Goal: Register for event/course

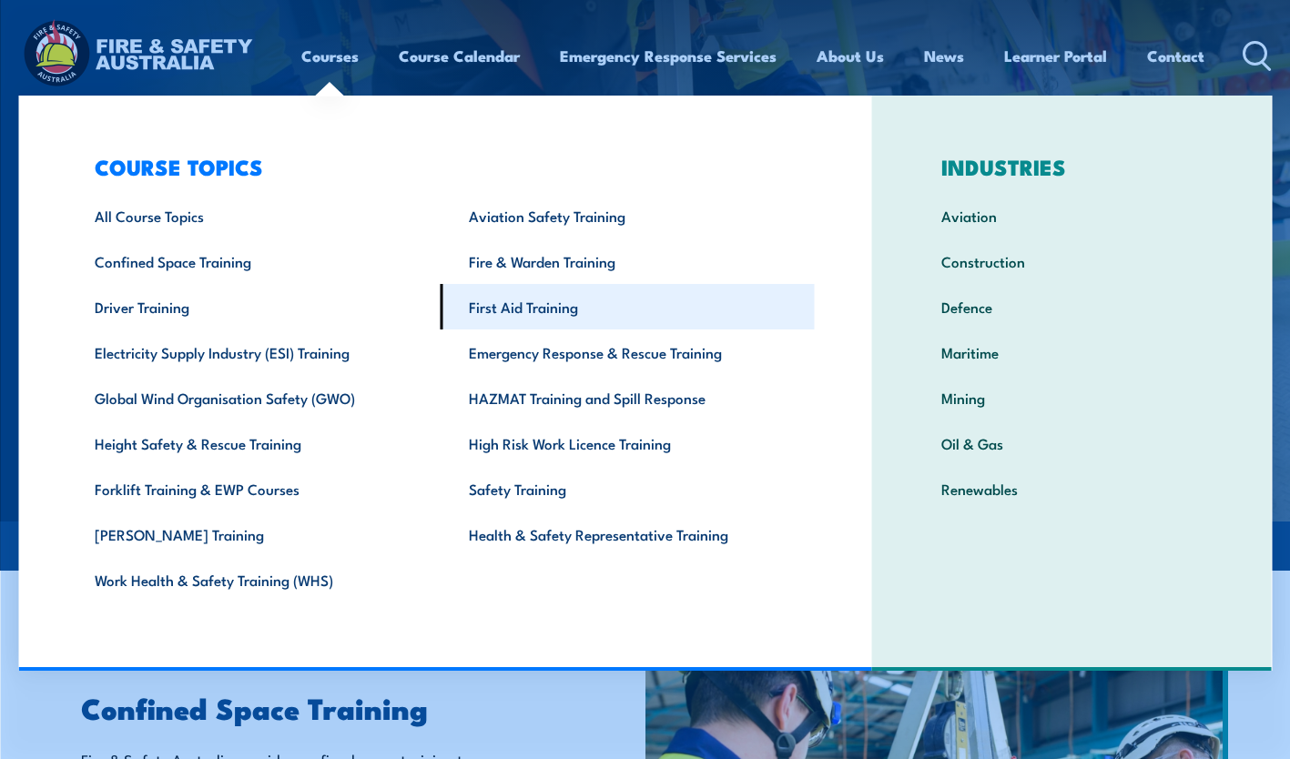
click at [489, 313] on link "First Aid Training" at bounding box center [627, 307] width 374 height 46
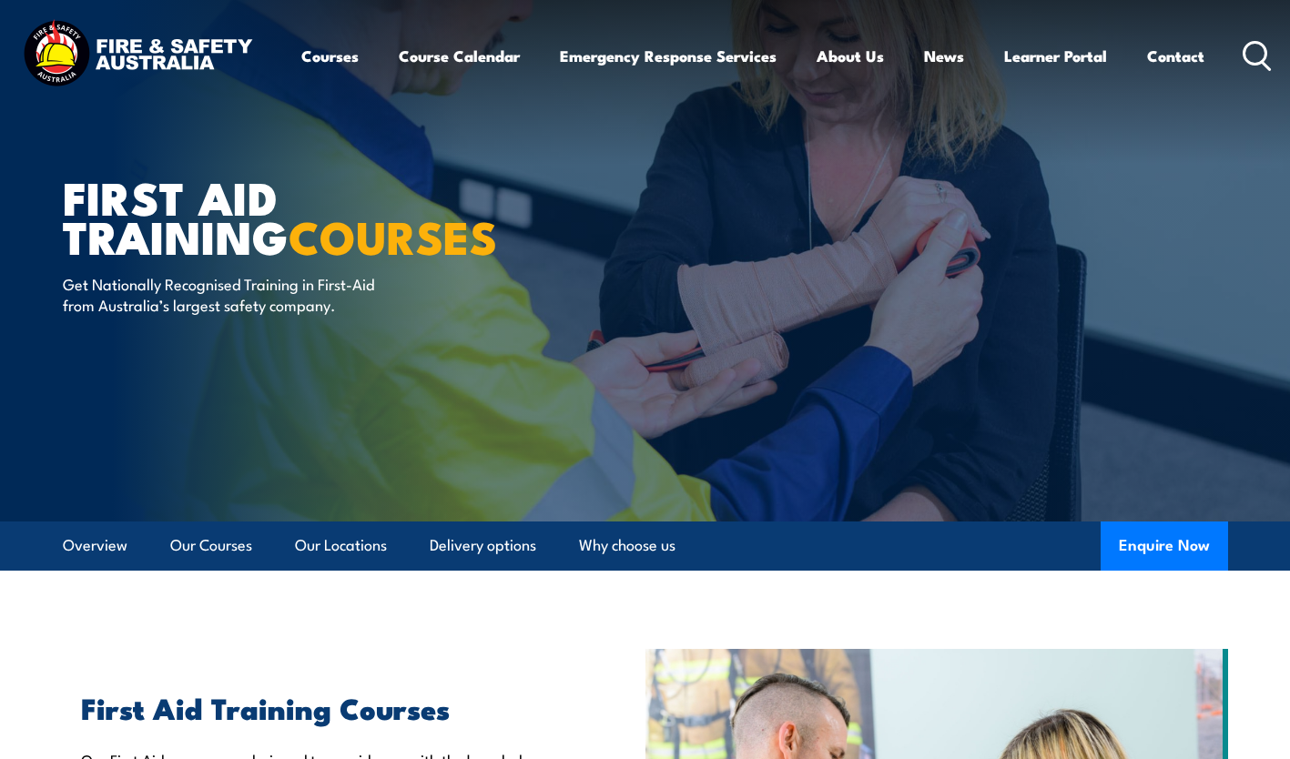
click at [1261, 46] on icon at bounding box center [1256, 56] width 29 height 30
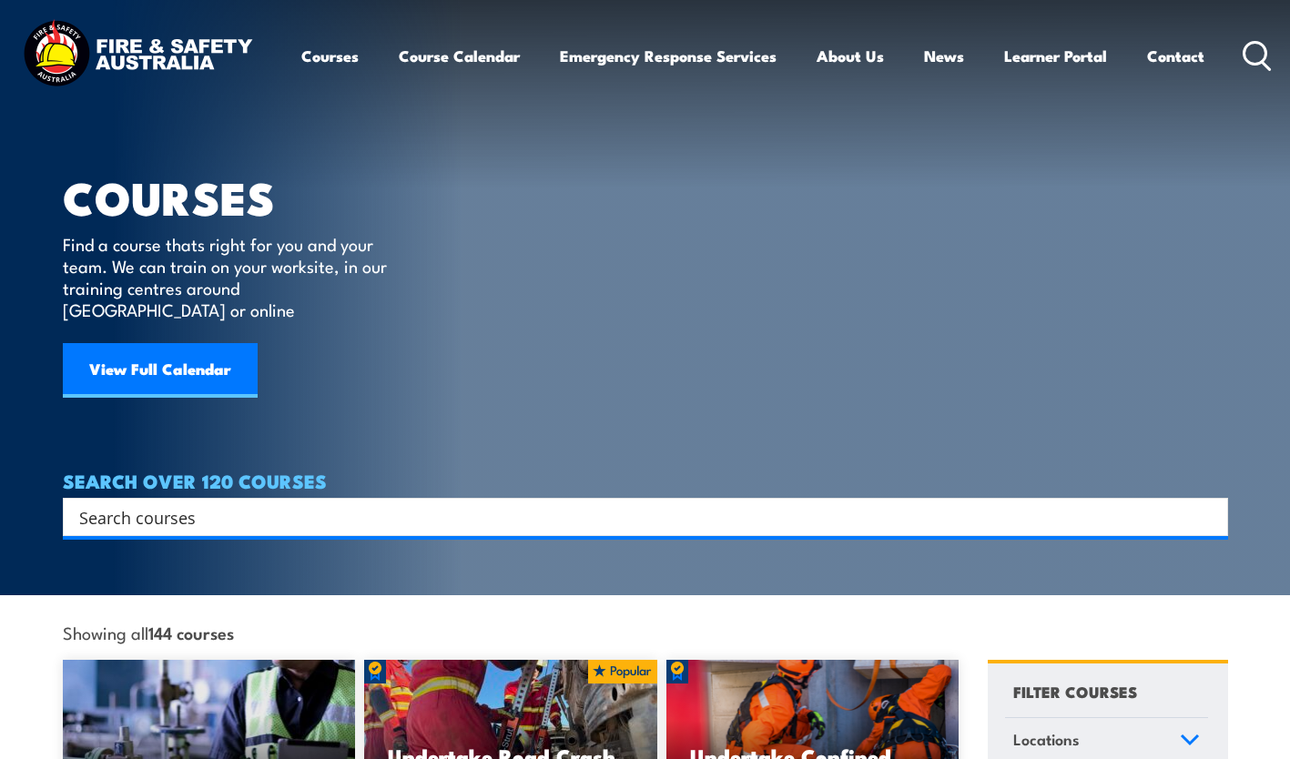
click at [233, 503] on input "Search input" at bounding box center [633, 516] width 1109 height 27
type input "LVR"
click at [216, 503] on input "LVR" at bounding box center [633, 516] width 1109 height 27
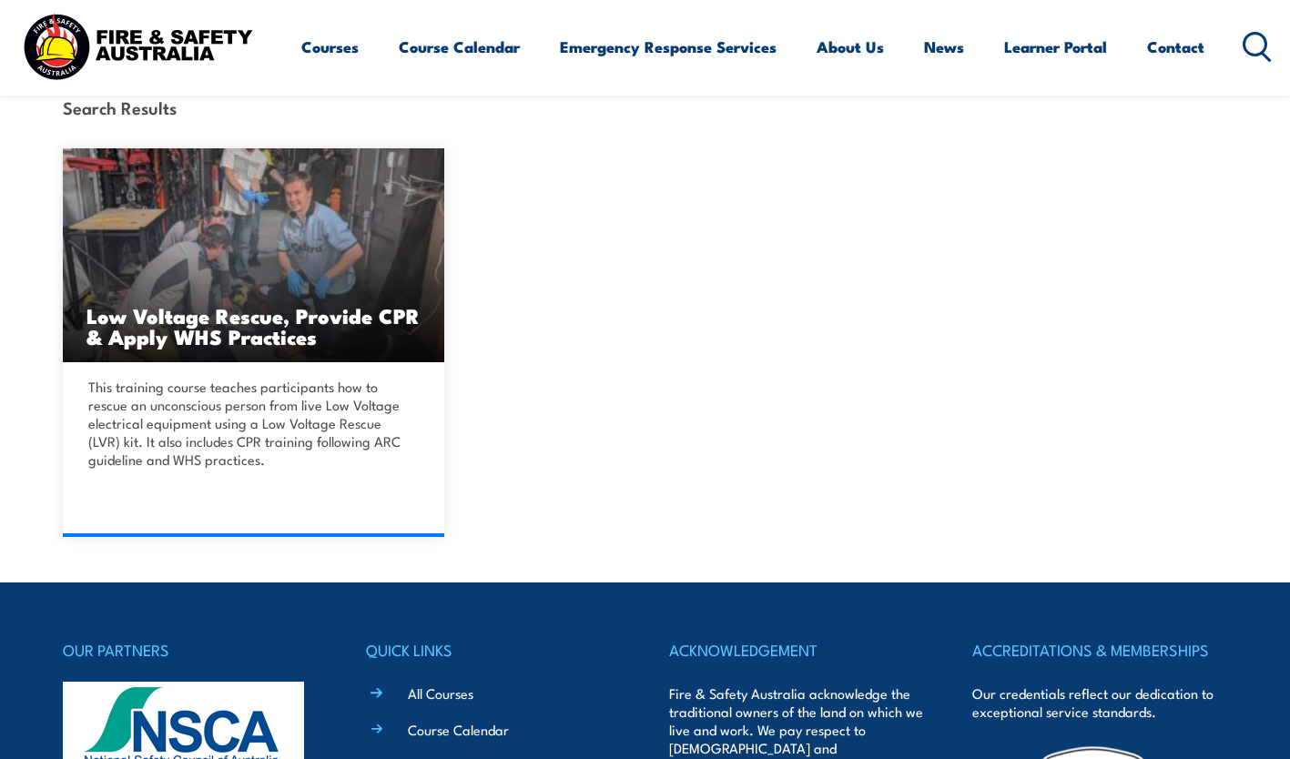
scroll to position [455, 0]
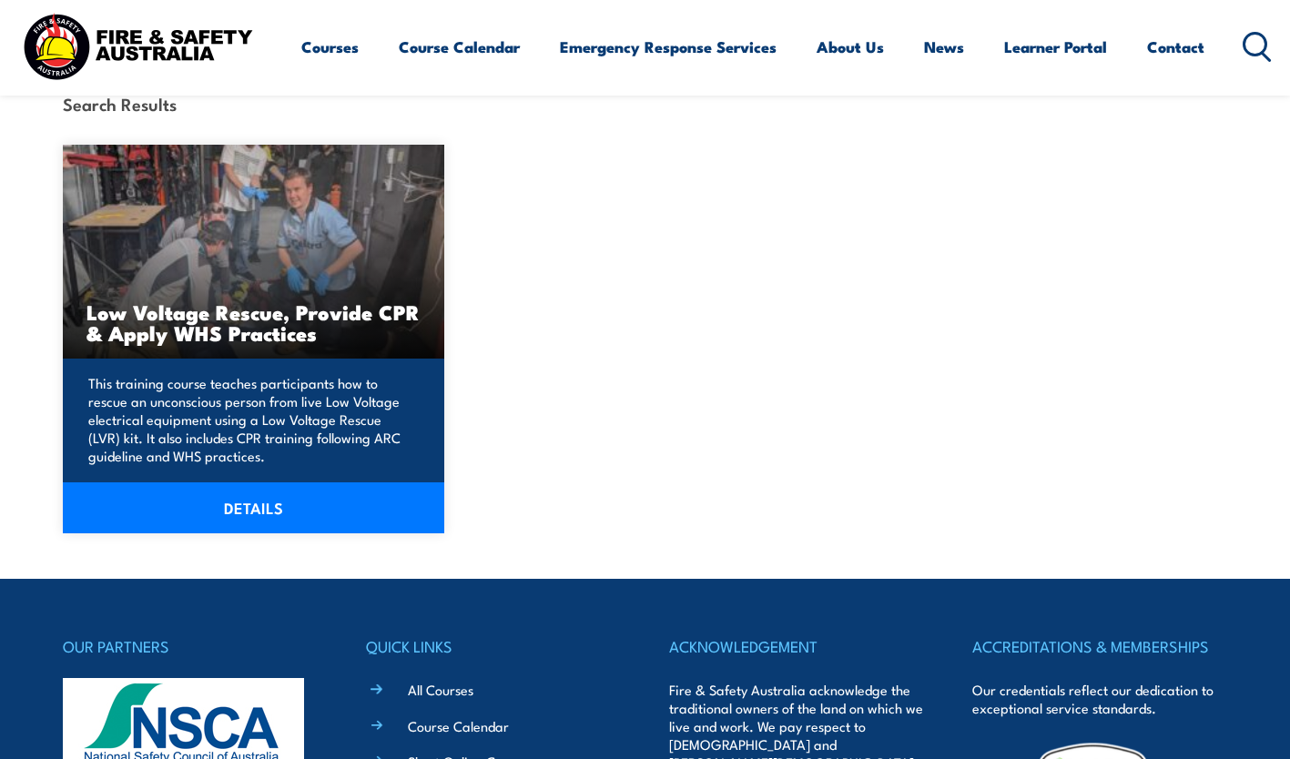
click at [201, 315] on h3 "Low Voltage Rescue, Provide CPR & Apply WHS Practices" at bounding box center [253, 322] width 335 height 42
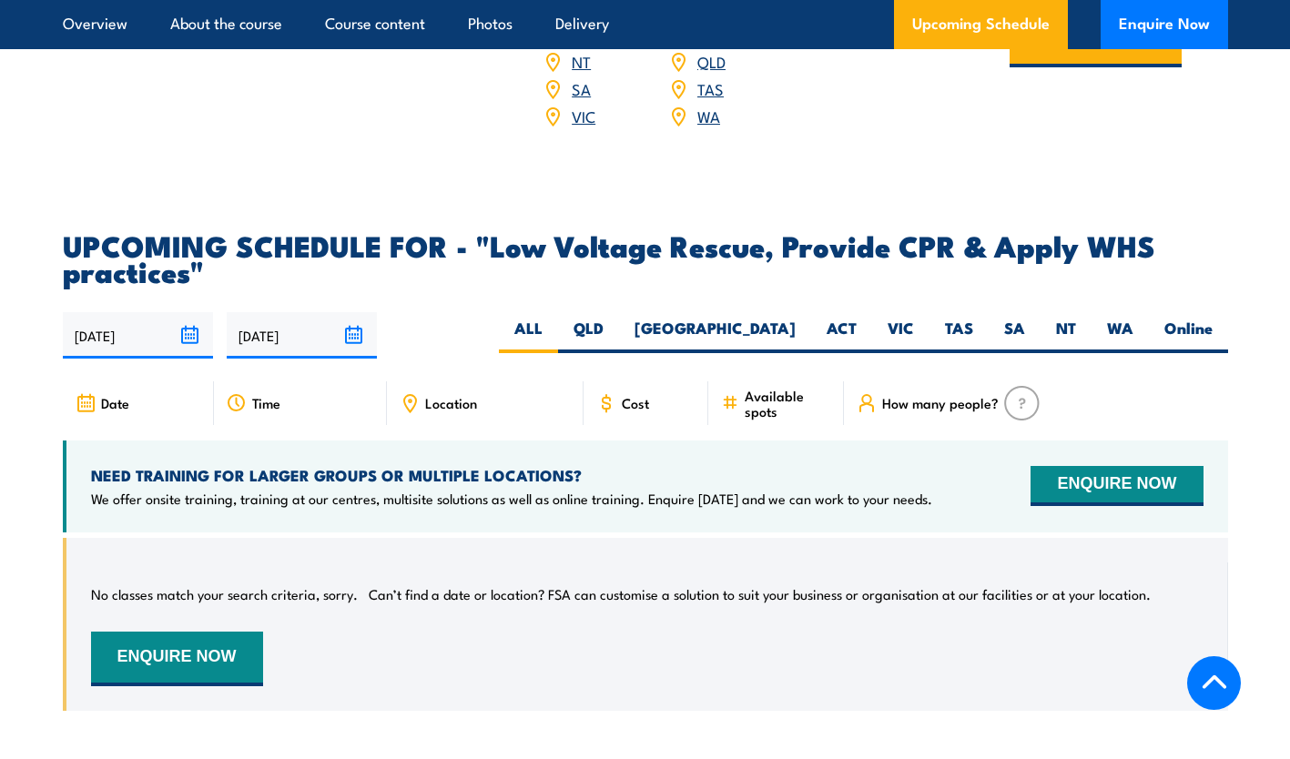
scroll to position [3003, 0]
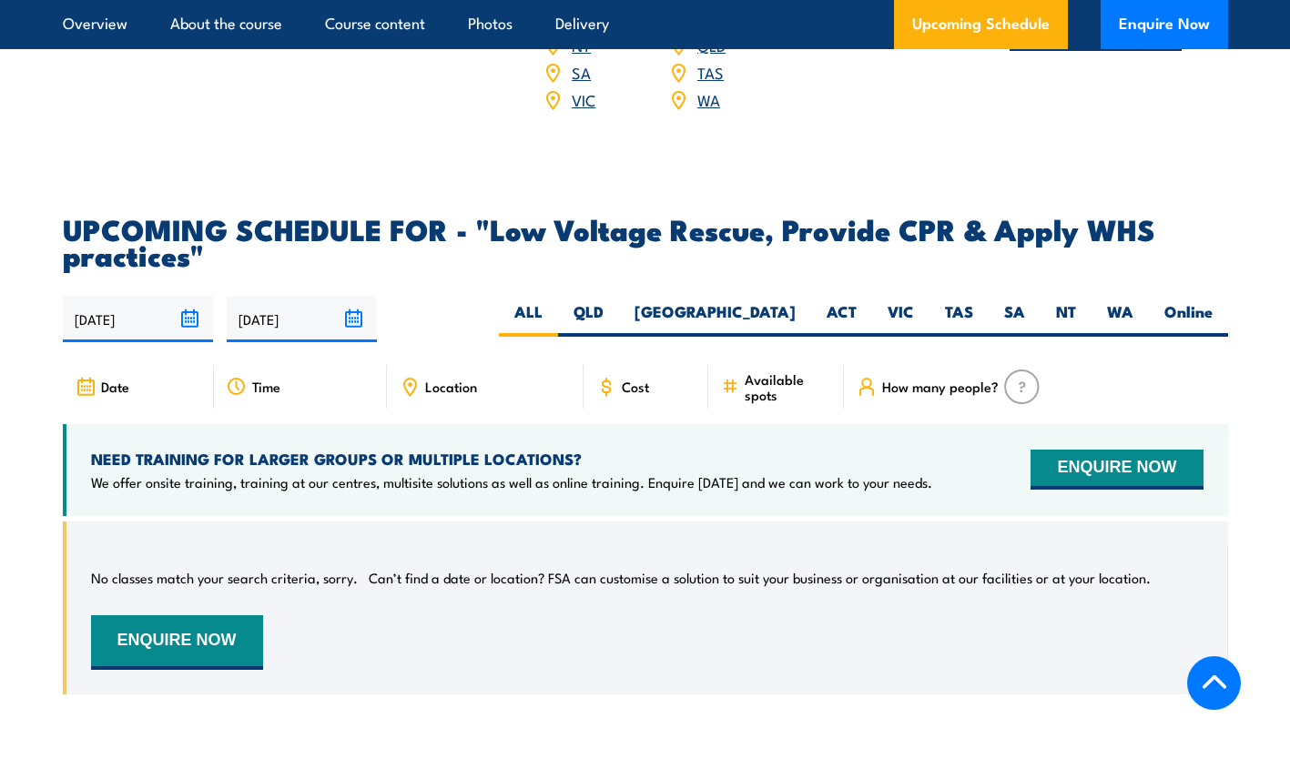
click at [149, 327] on input "16/09/2025" at bounding box center [138, 319] width 150 height 46
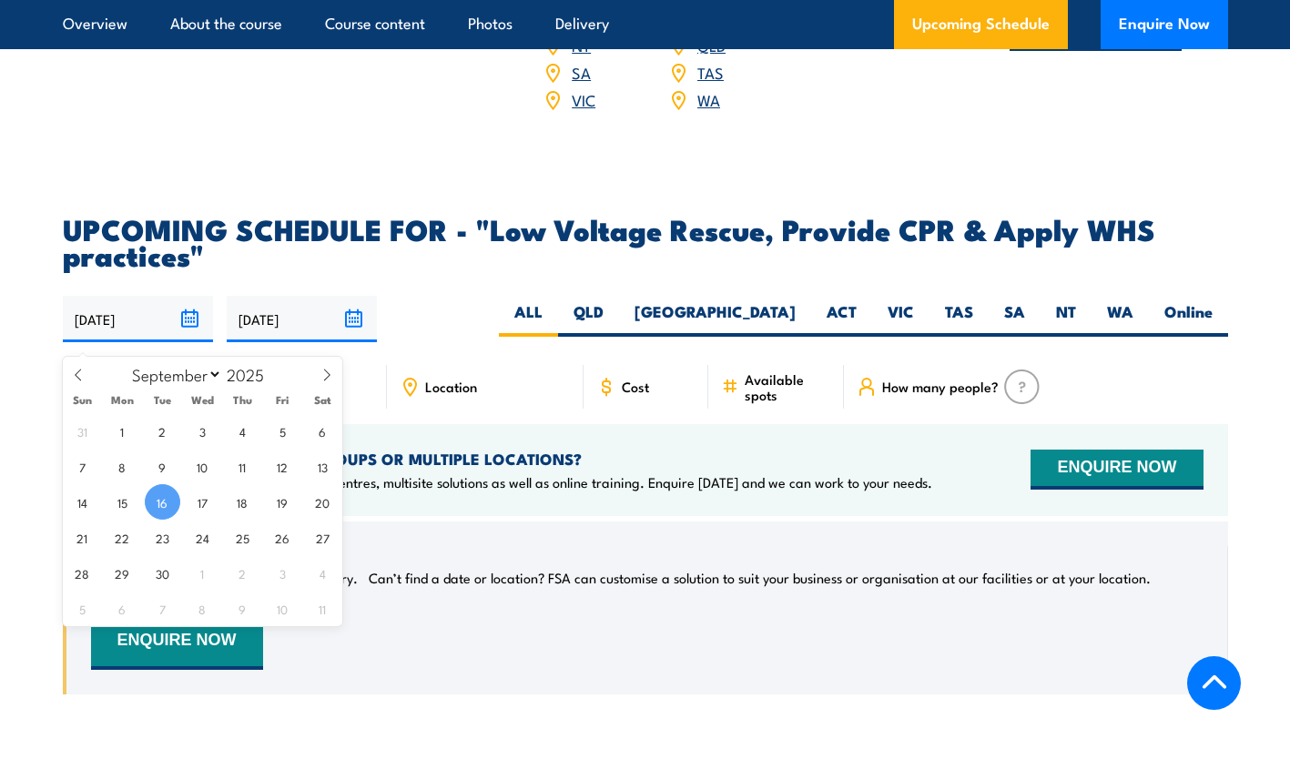
click at [167, 502] on span "16" at bounding box center [162, 501] width 35 height 35
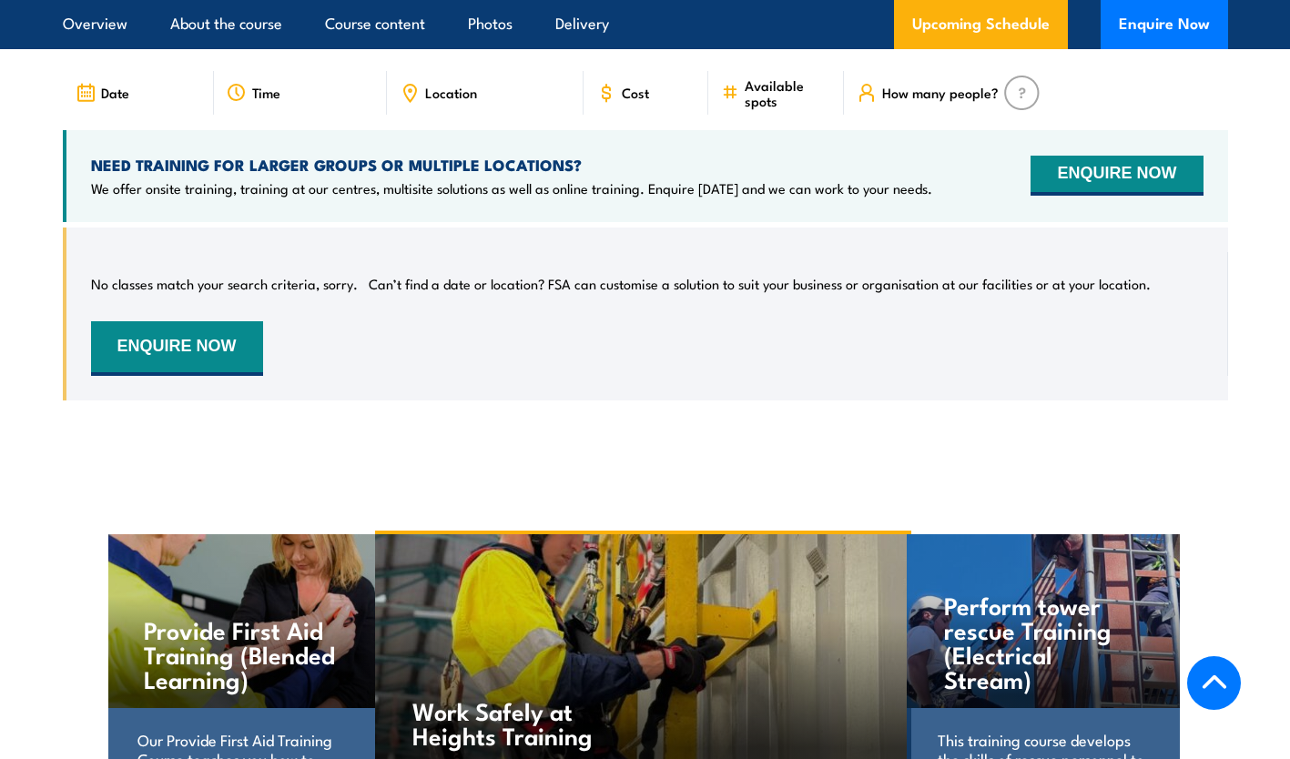
scroll to position [3230, 0]
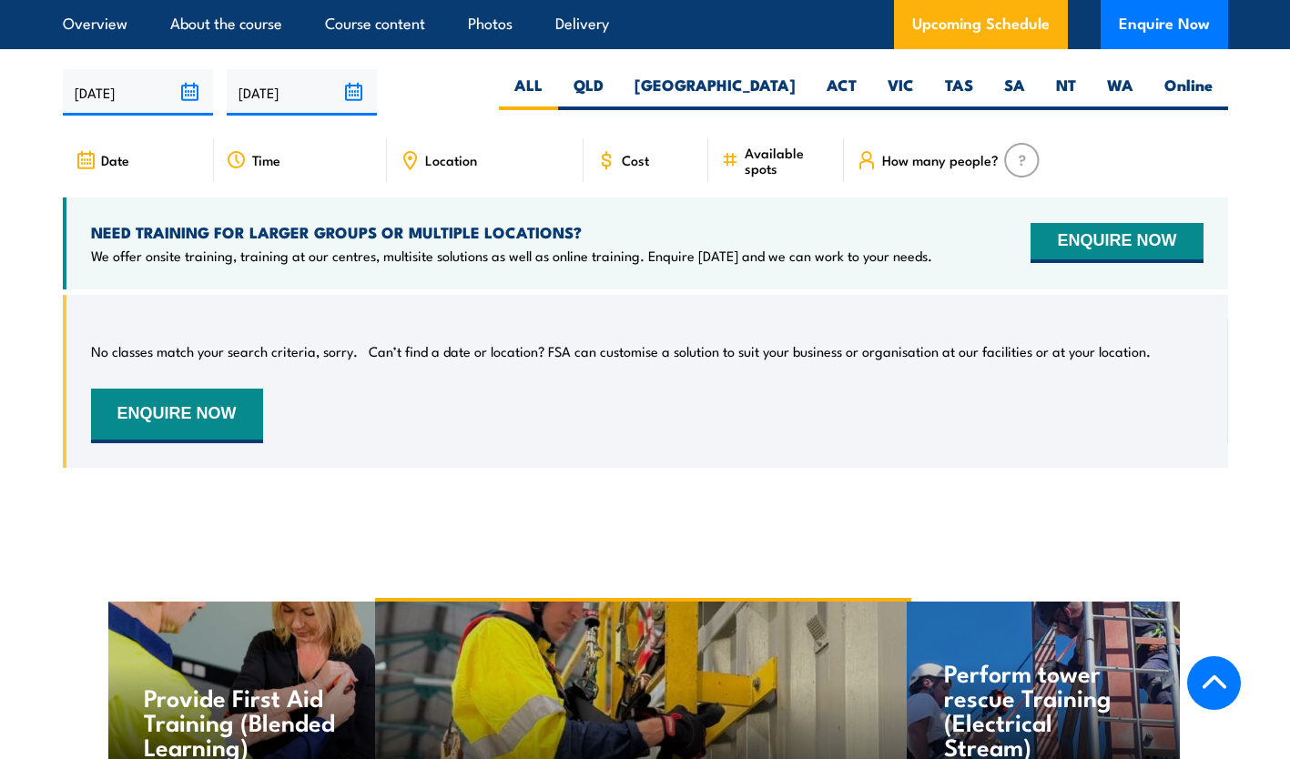
click at [296, 113] on input "[DATE]" at bounding box center [302, 92] width 150 height 46
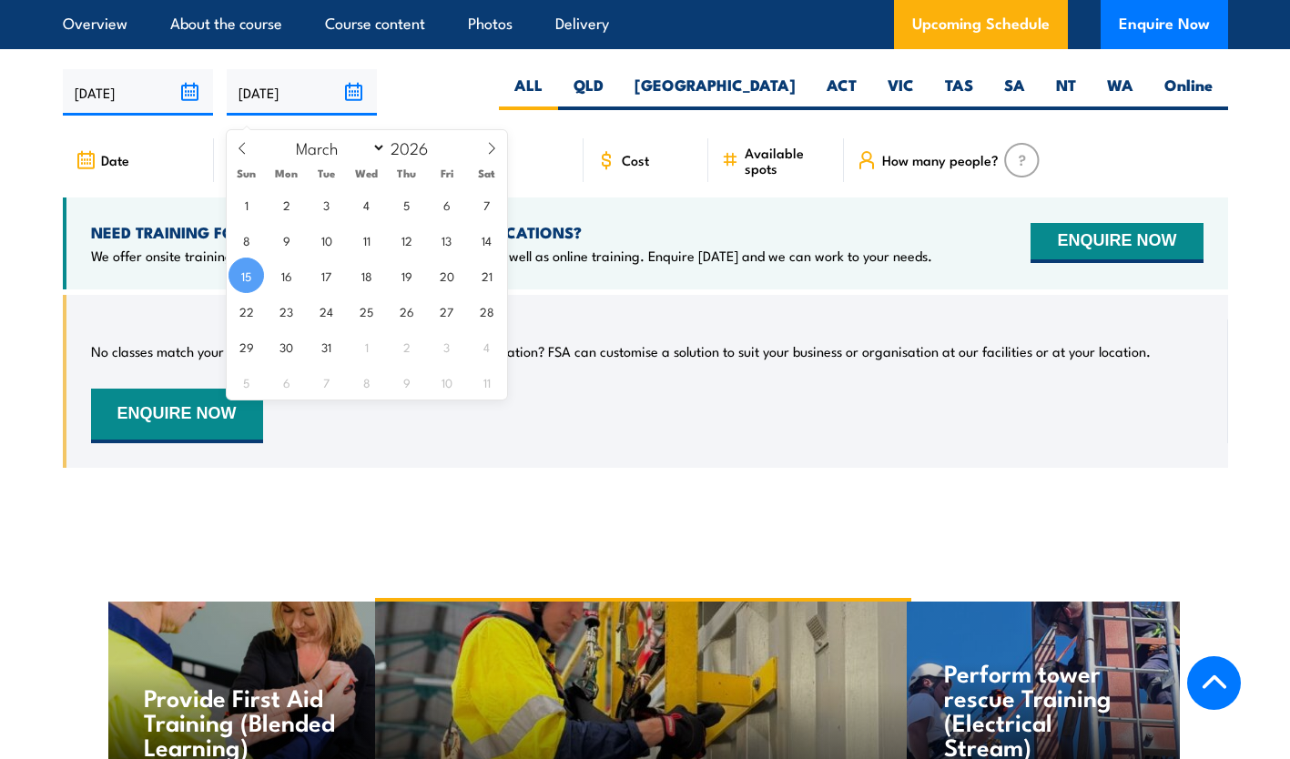
click at [296, 113] on input "[DATE]" at bounding box center [302, 92] width 150 height 46
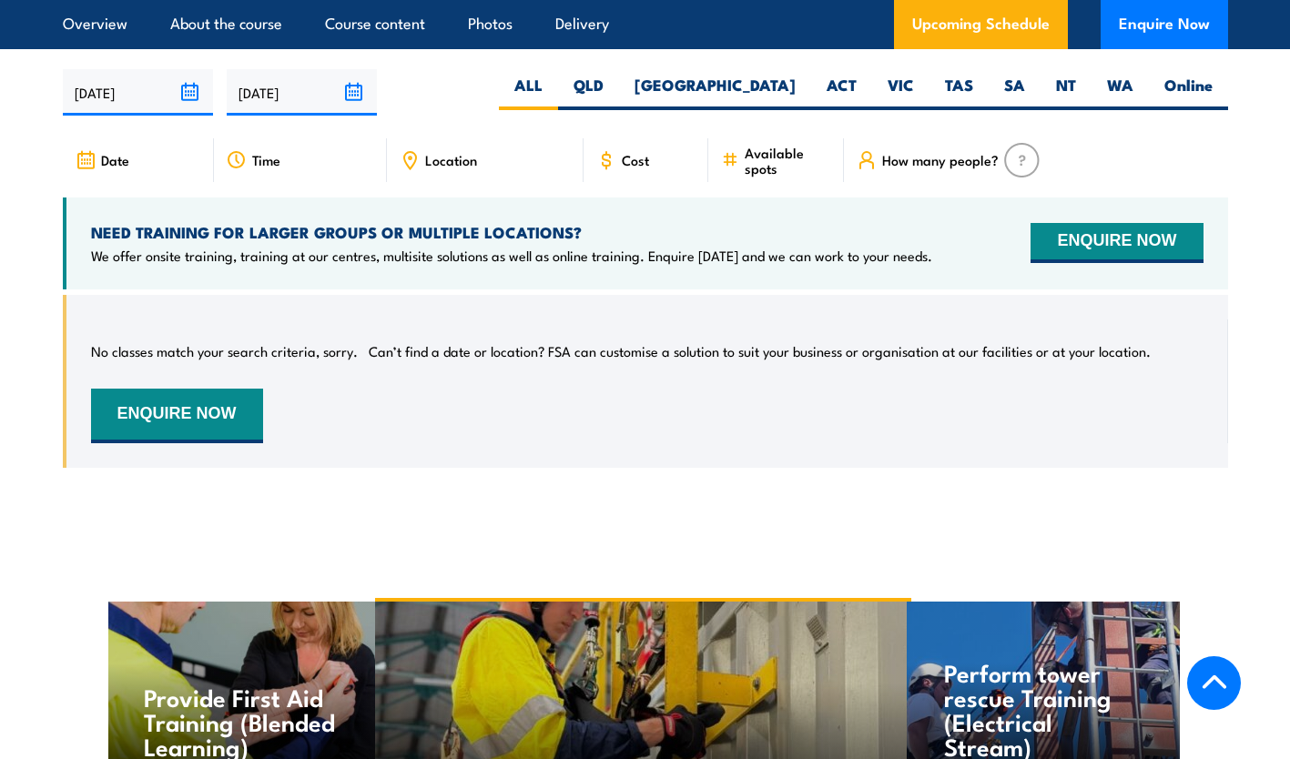
click at [469, 86] on div "16/09/2025 15/03/2026" at bounding box center [645, 92] width 1165 height 46
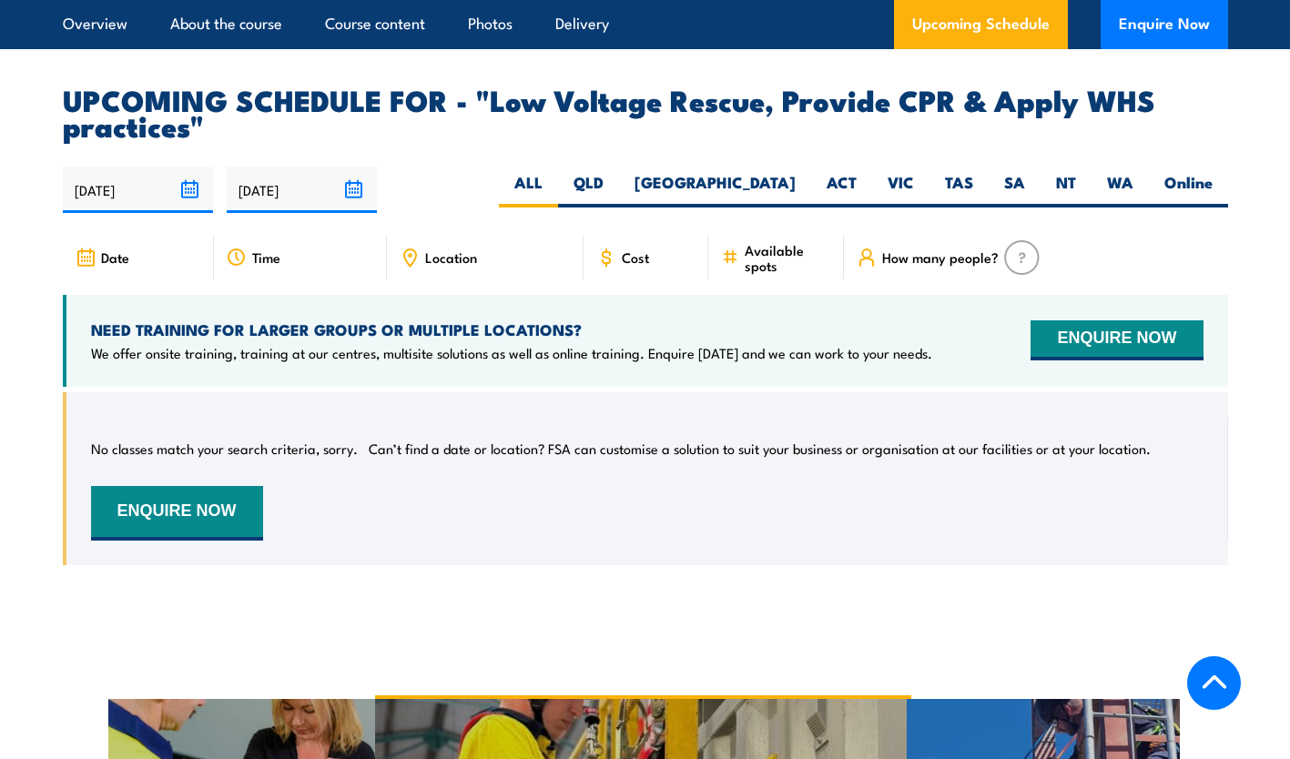
scroll to position [3048, 0]
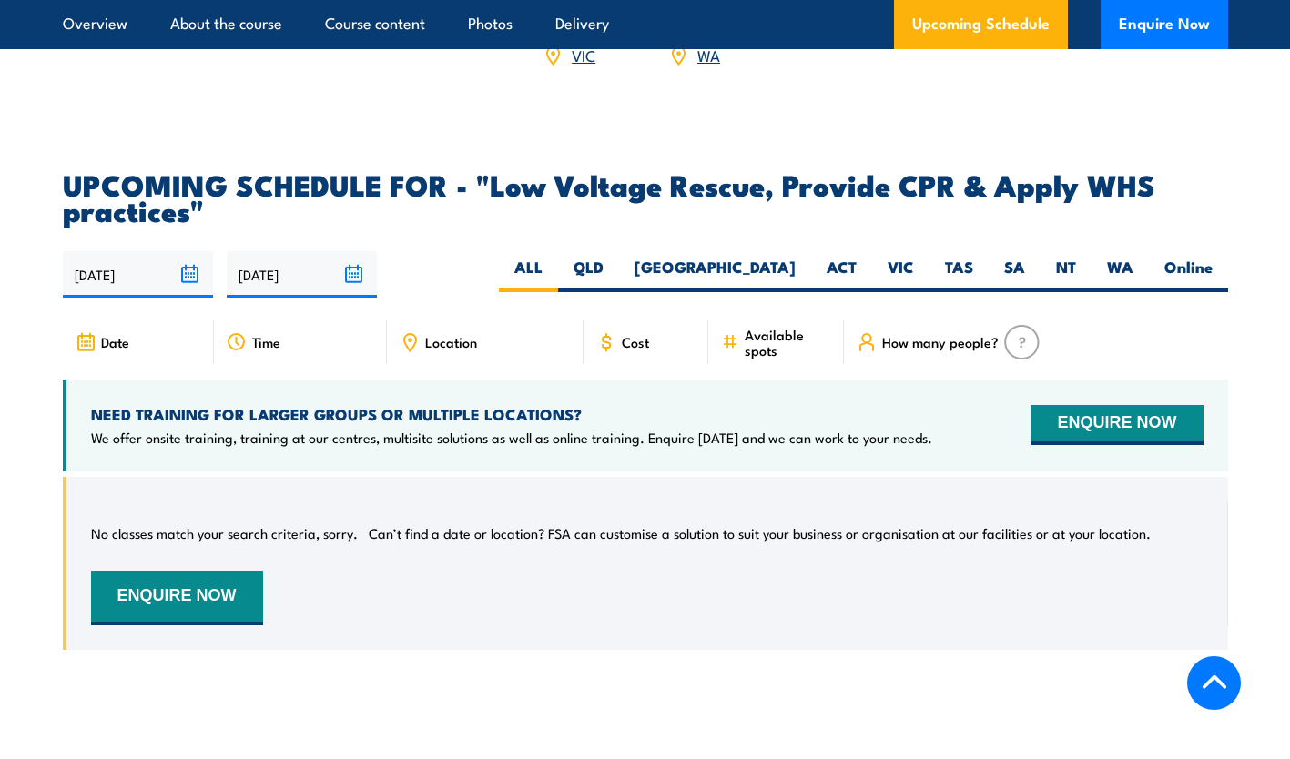
click at [342, 291] on input "15/03/2026" at bounding box center [302, 274] width 150 height 46
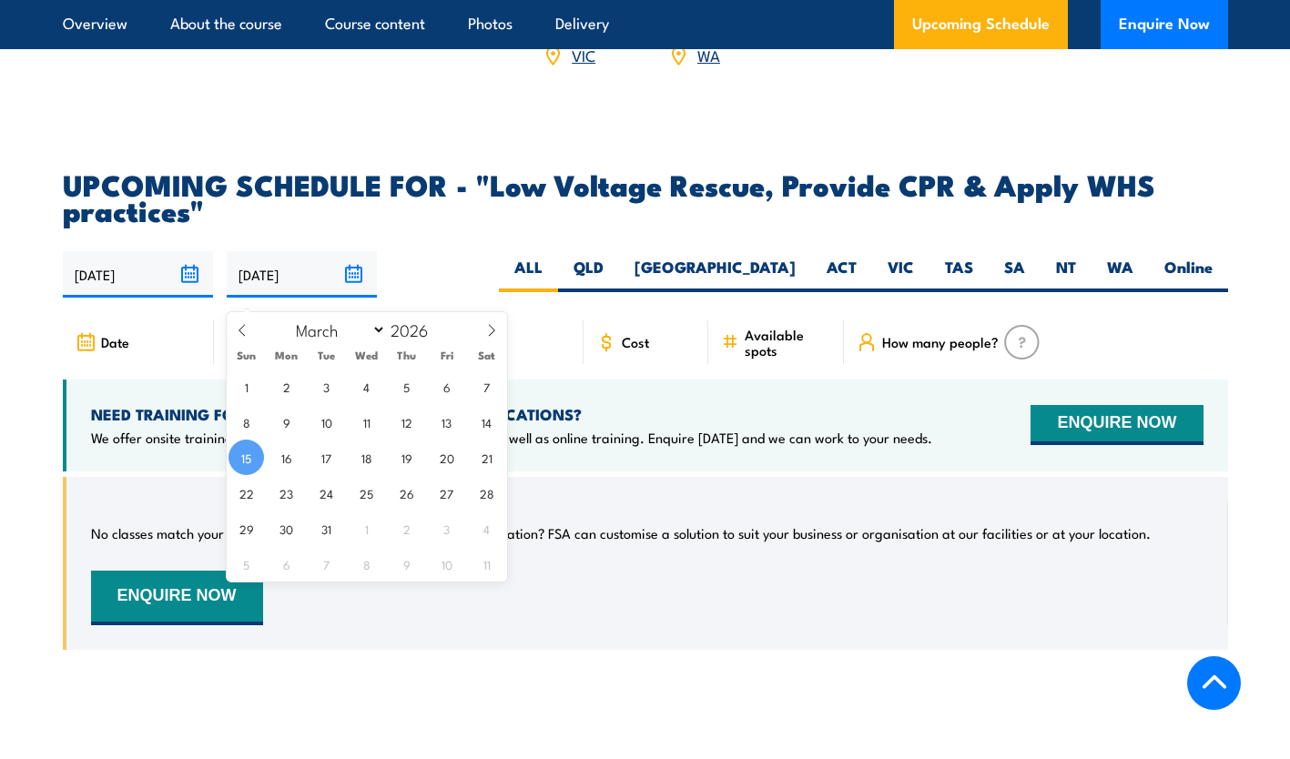
click at [342, 291] on input "15/03/2026" at bounding box center [302, 274] width 150 height 46
click at [322, 289] on input "15/03/2026" at bounding box center [302, 274] width 150 height 46
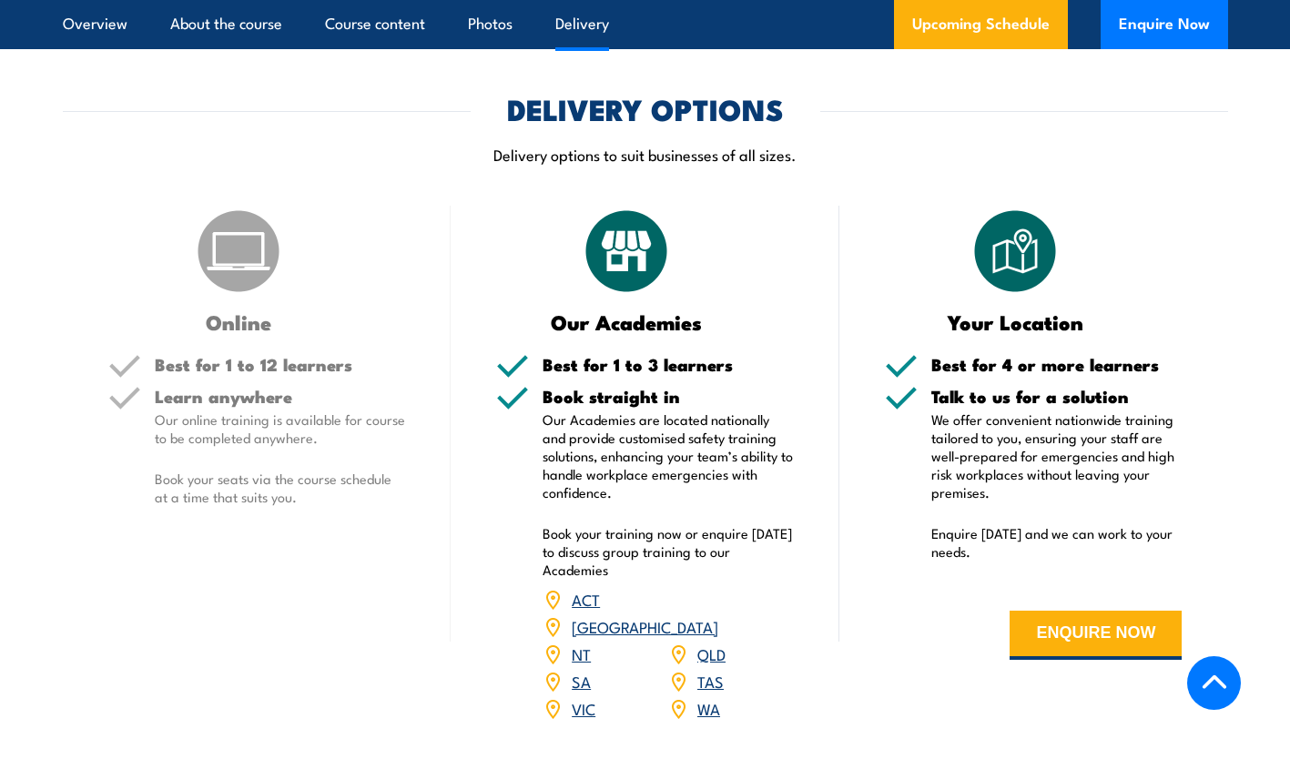
scroll to position [2502, 0]
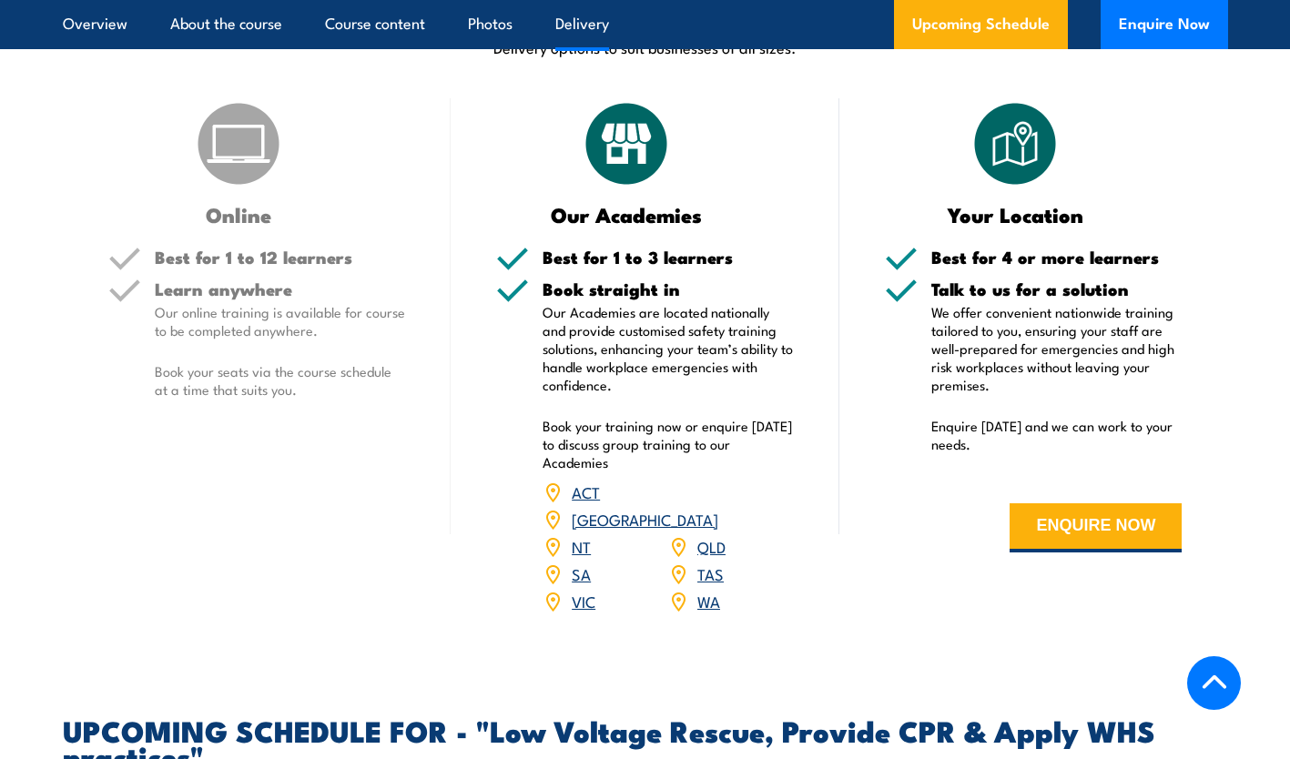
click at [262, 280] on div "Best for 1 to 12 learners" at bounding box center [280, 264] width 251 height 32
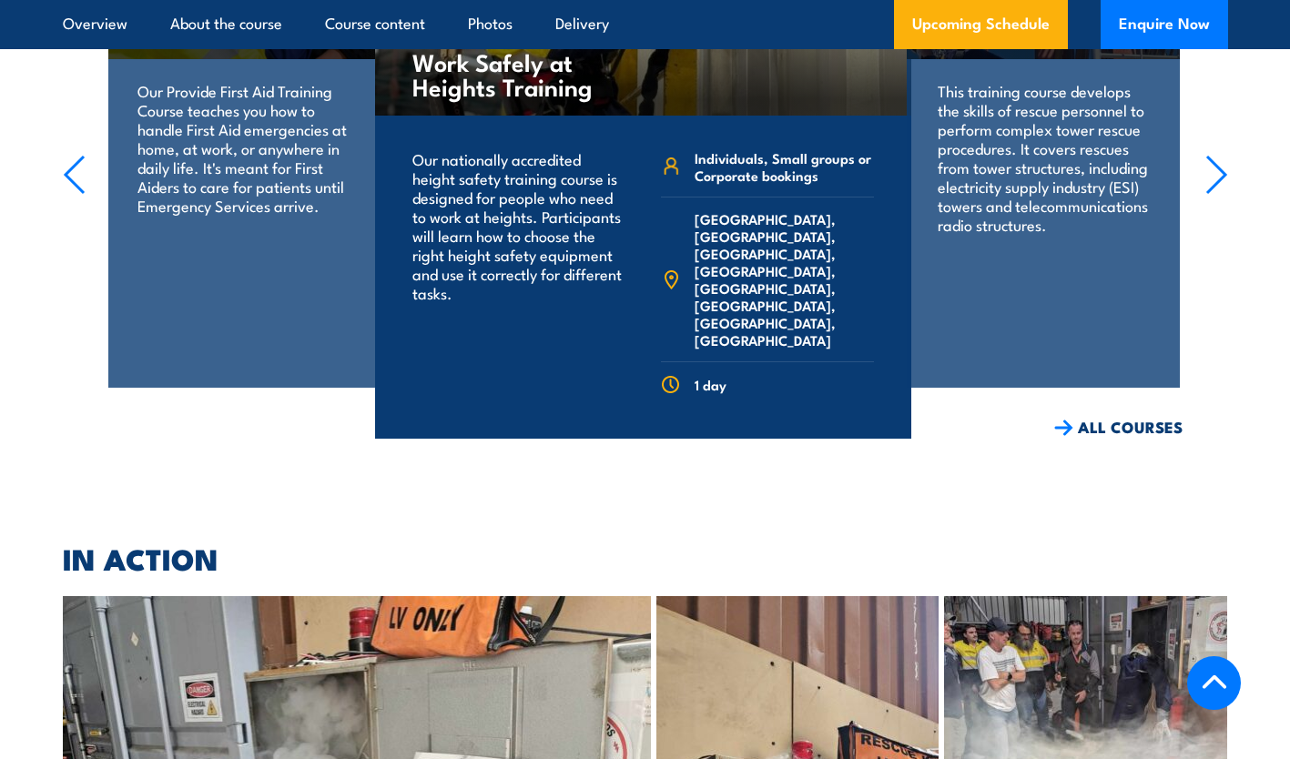
scroll to position [3862, 0]
